Goal: Task Accomplishment & Management: Manage account settings

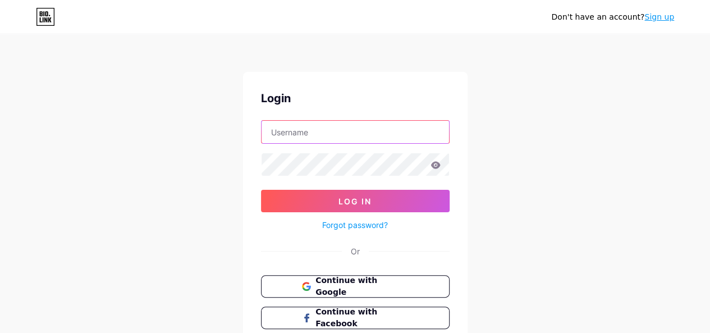
drag, startPoint x: 0, startPoint y: 0, endPoint x: 385, endPoint y: 130, distance: 406.6
click at [385, 130] on input "text" at bounding box center [356, 132] width 188 height 22
paste input "[EMAIL_ADDRESS][DOMAIN_NAME]"
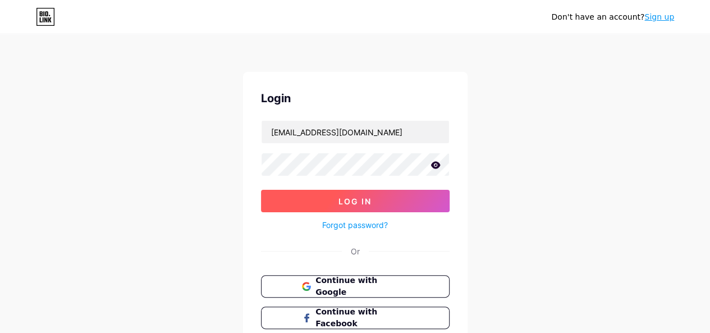
click at [354, 202] on span "Log In" at bounding box center [355, 202] width 33 height 10
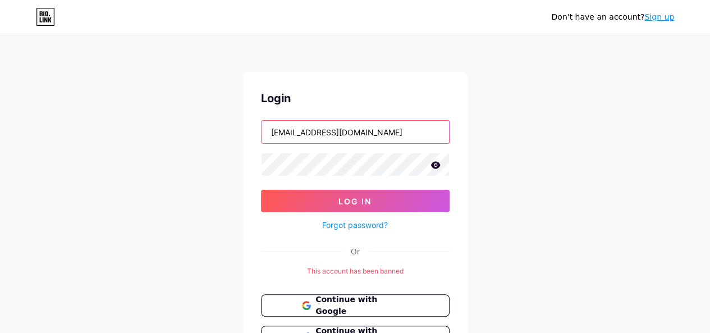
click at [334, 138] on input "[EMAIL_ADDRESS][DOMAIN_NAME]" at bounding box center [356, 132] width 188 height 22
paste input "givipet607@balinc"
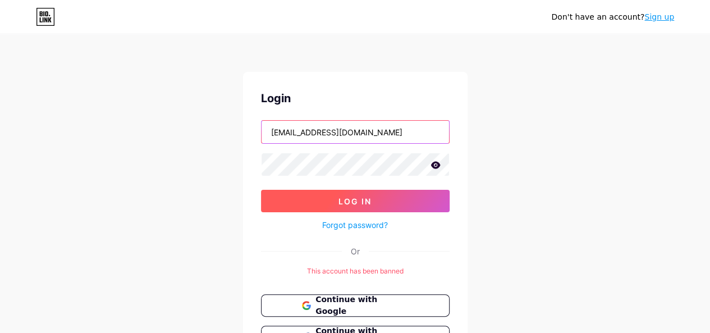
type input "[EMAIL_ADDRESS][DOMAIN_NAME]"
click at [344, 195] on button "Log In" at bounding box center [355, 201] width 189 height 22
